Goal: Navigation & Orientation: Understand site structure

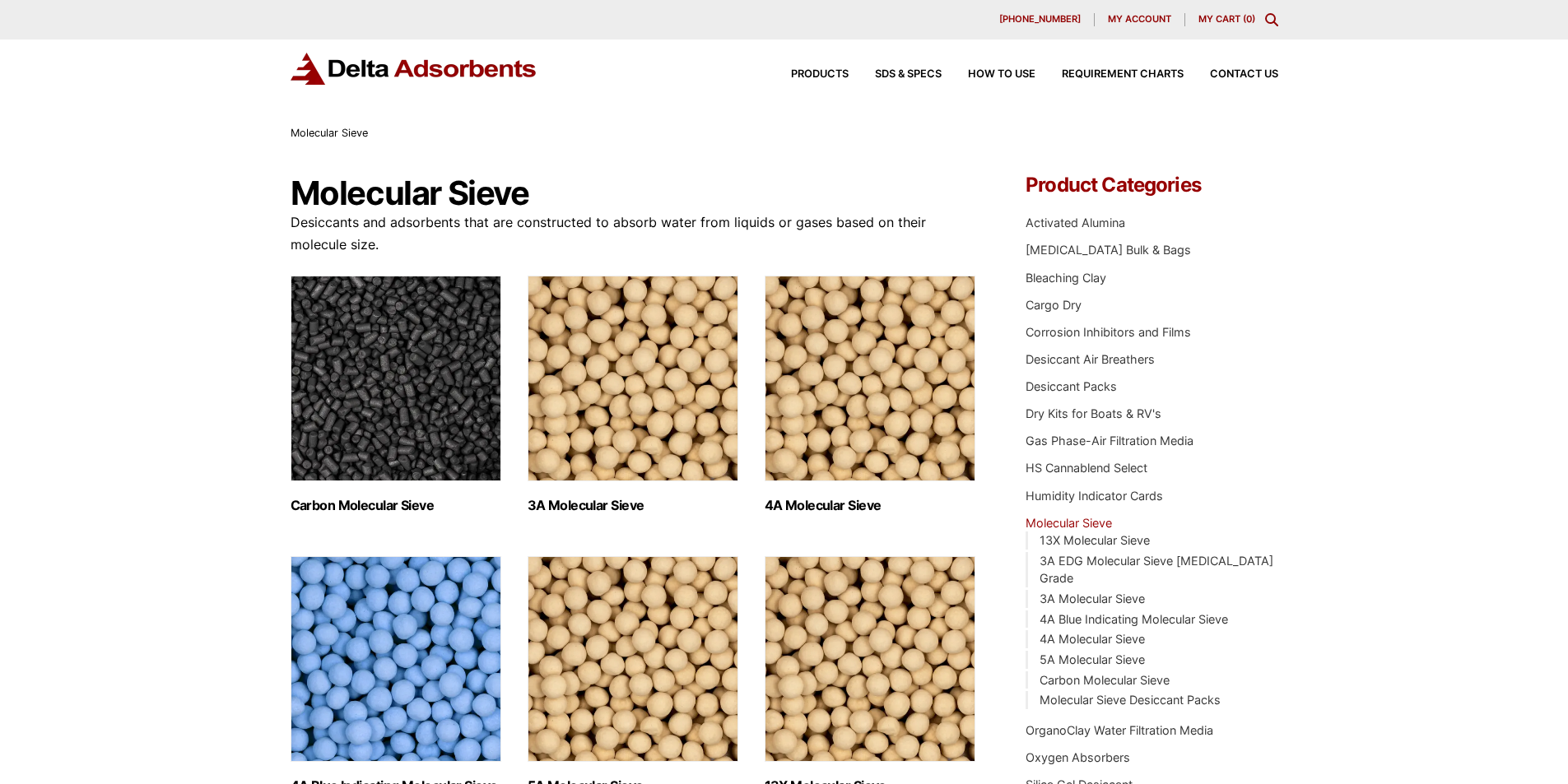
click at [325, 762] on img "Visit product category 4A Blue Indicating Molecular Sieve" at bounding box center [396, 658] width 211 height 205
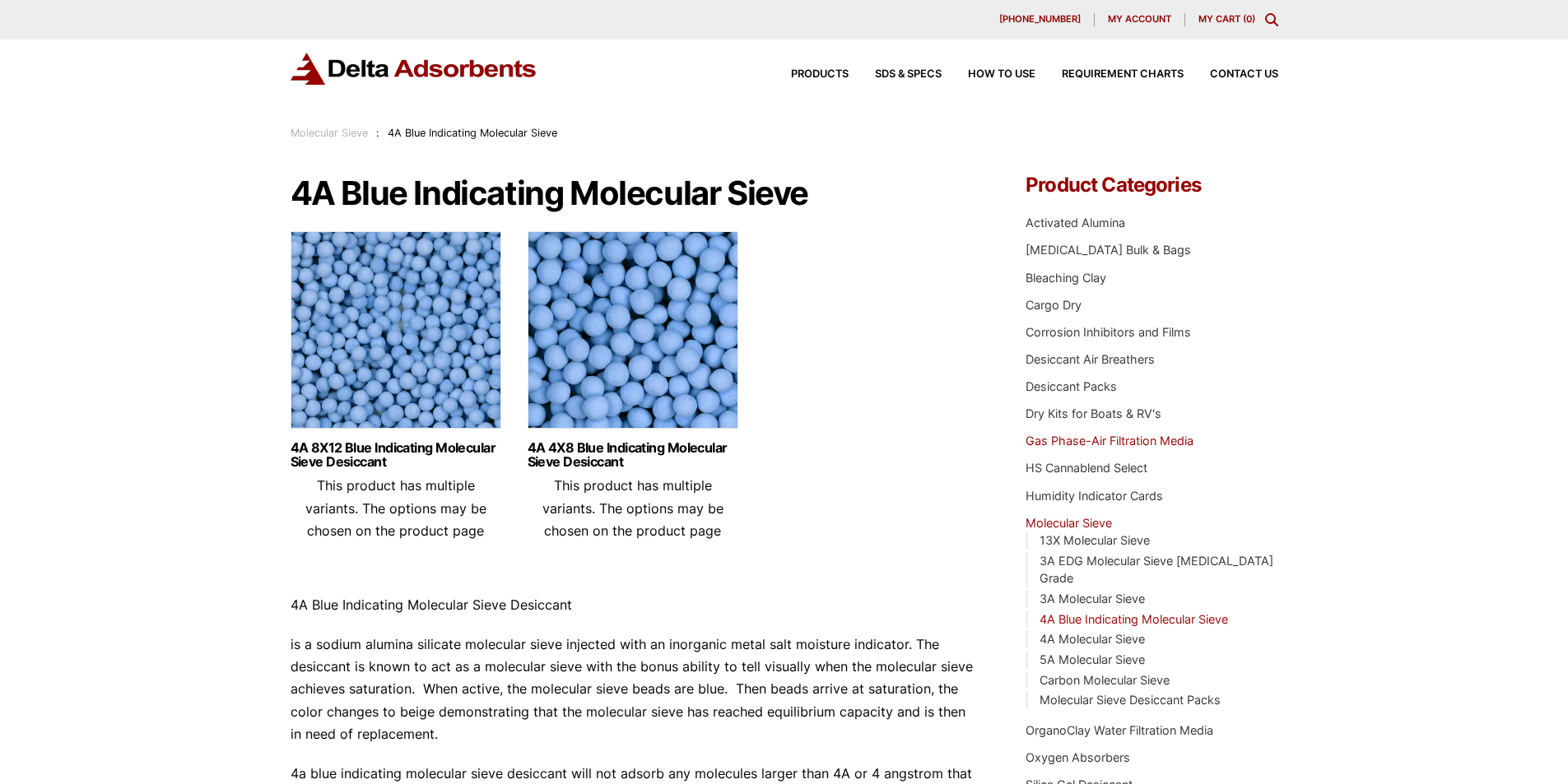
click at [1049, 447] on link "Gas Phase-Air Filtration Media" at bounding box center [1109, 440] width 168 height 14
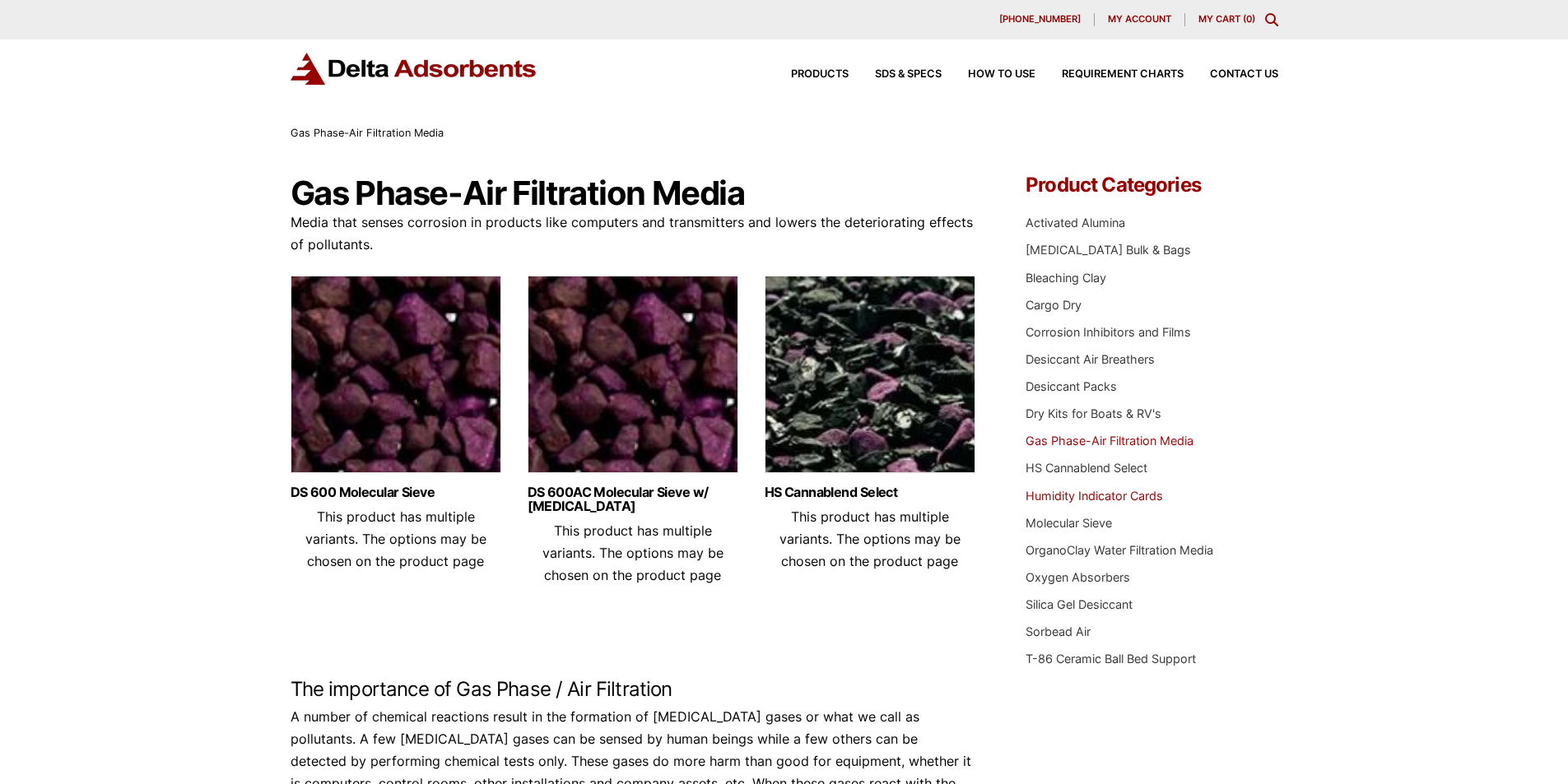
click at [1038, 502] on link "Humidity Indicator Cards" at bounding box center [1094, 496] width 138 height 14
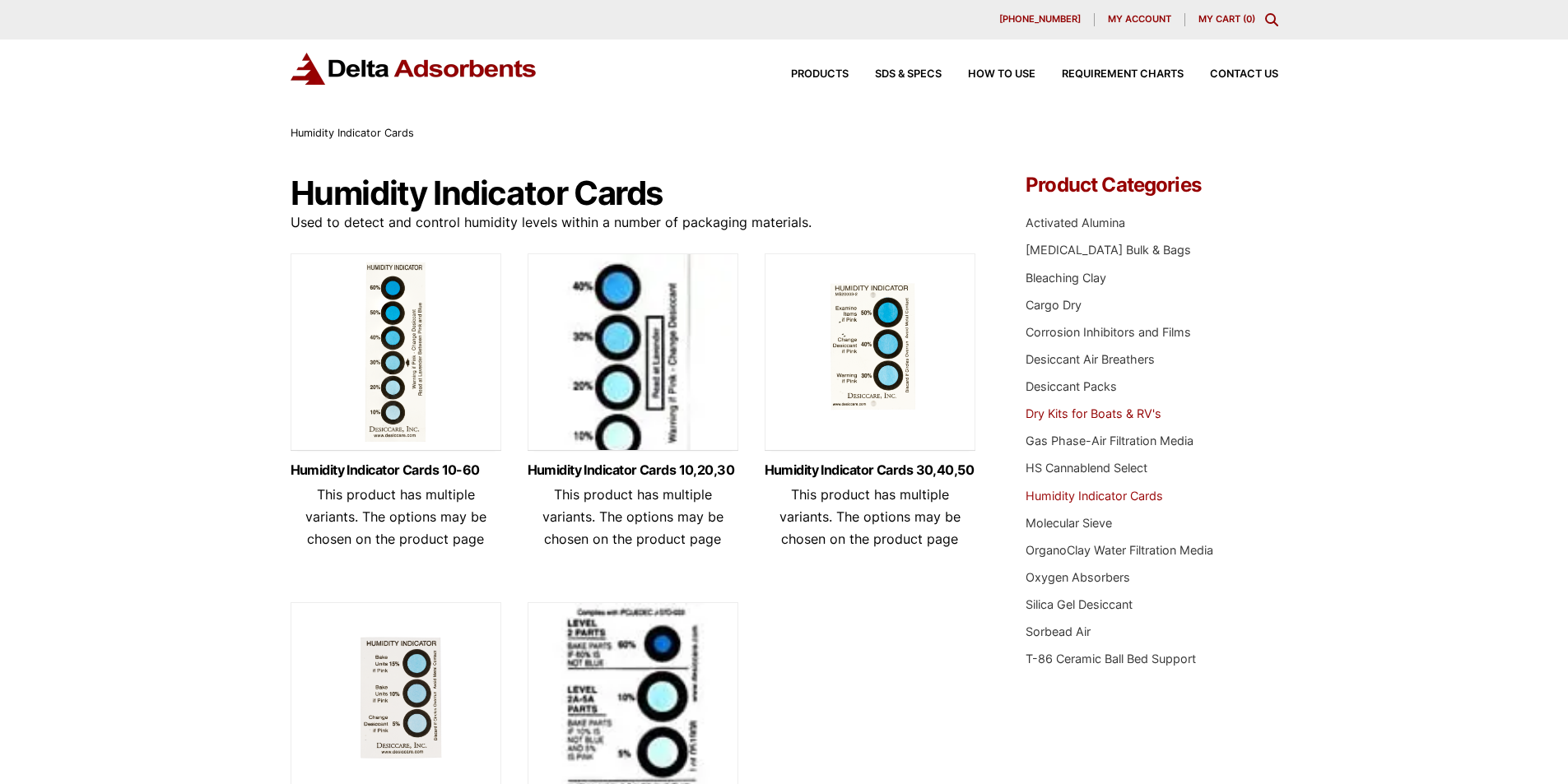
click at [1051, 420] on link "Dry Kits for Boats & RV's" at bounding box center [1093, 413] width 136 height 14
